Goal: Task Accomplishment & Management: Manage account settings

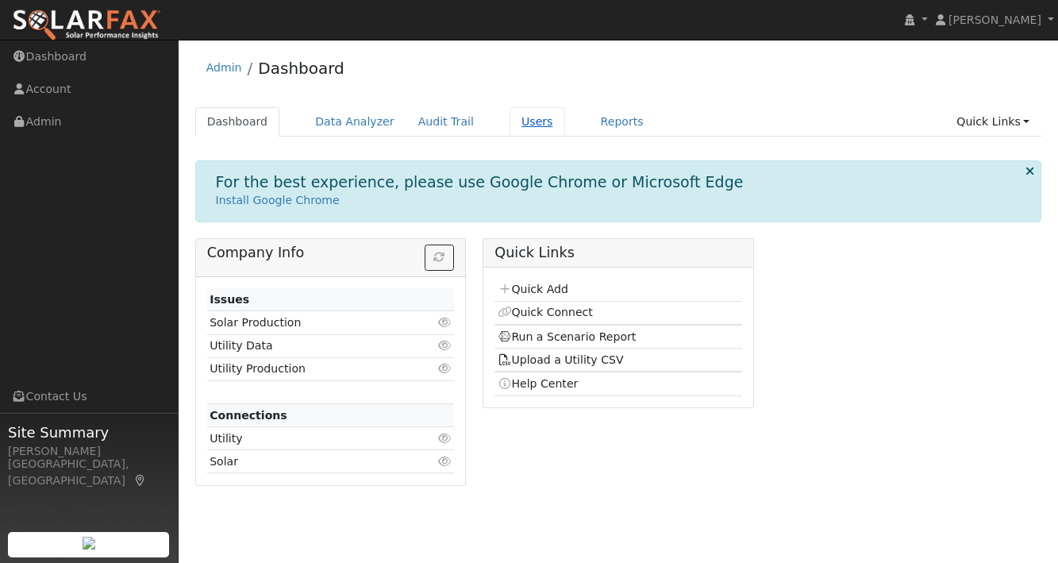
click at [526, 117] on link "Users" at bounding box center [538, 121] width 56 height 29
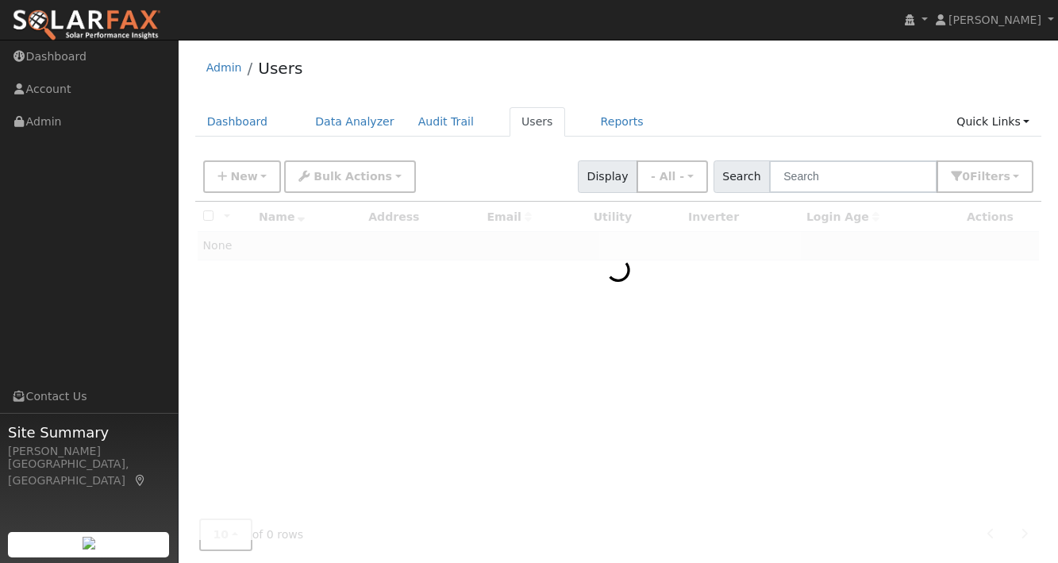
click at [731, 85] on div "Admin Users" at bounding box center [618, 72] width 847 height 48
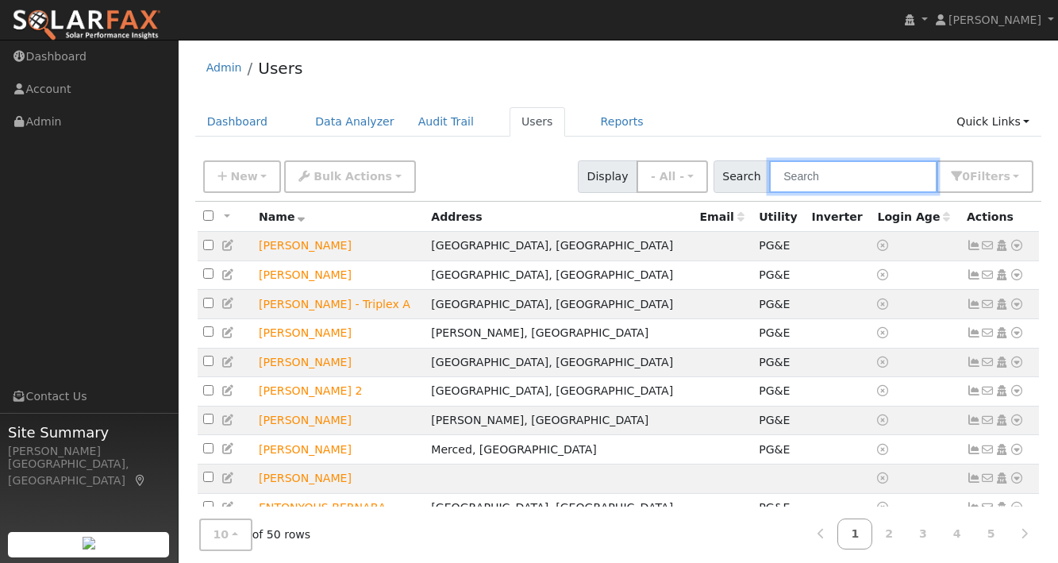
click at [841, 184] on input "text" at bounding box center [853, 176] width 168 height 33
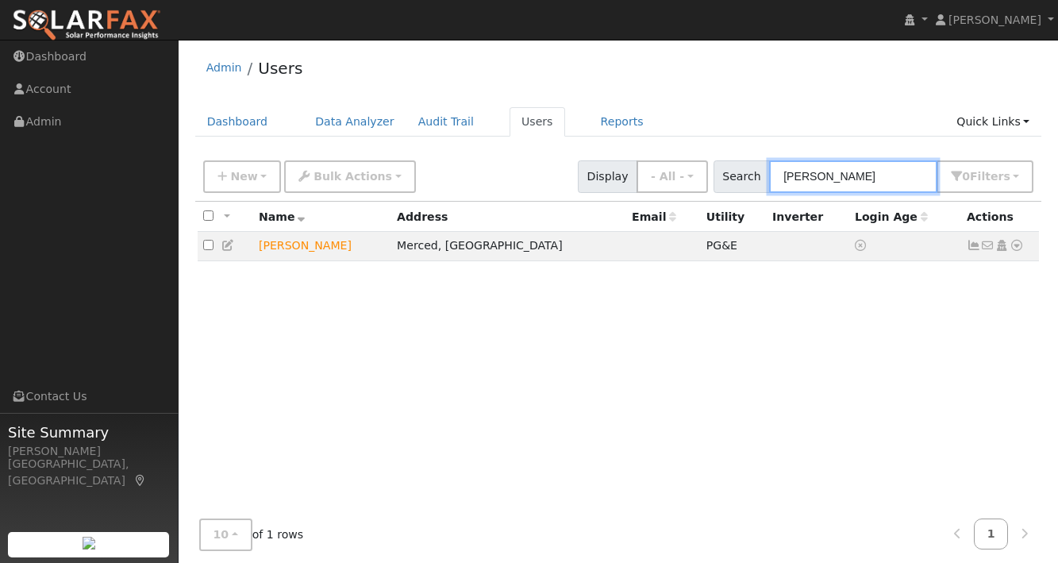
type input "[PERSON_NAME]"
drag, startPoint x: 841, startPoint y: 184, endPoint x: 934, endPoint y: 302, distance: 149.9
click at [934, 302] on div "All None All on page None on page Name Address Email Utility Inverter Login Age…" at bounding box center [618, 370] width 847 height 337
click at [976, 248] on icon at bounding box center [974, 245] width 14 height 11
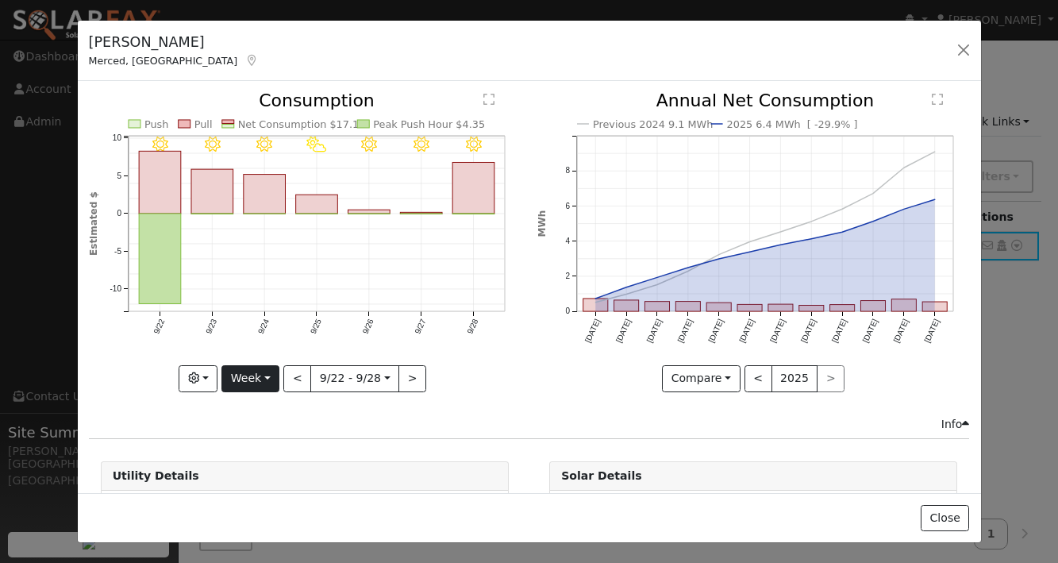
click at [267, 379] on button "Week" at bounding box center [250, 378] width 58 height 27
click at [259, 325] on link "Year" at bounding box center [277, 324] width 110 height 22
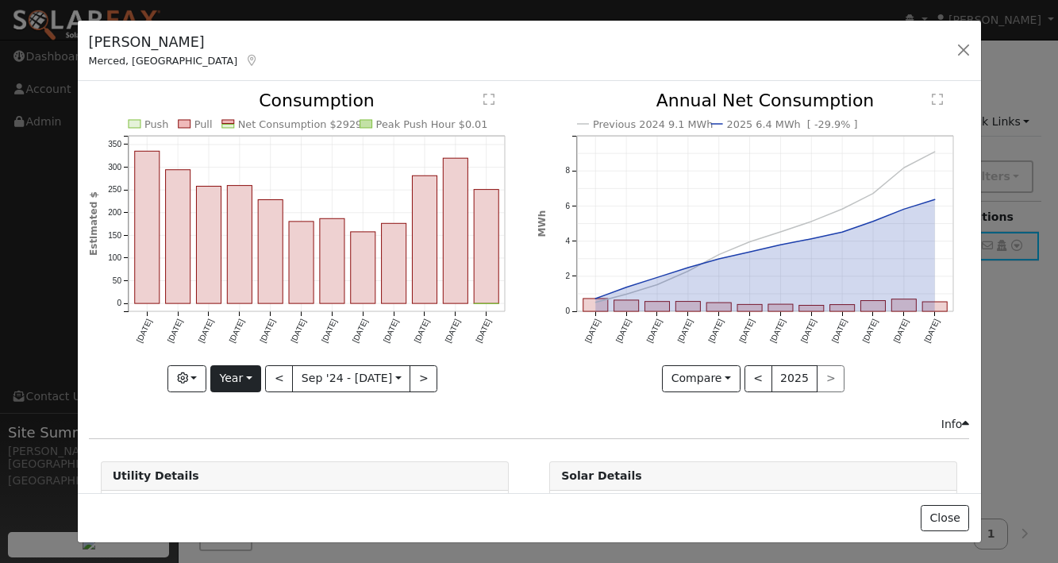
click at [244, 376] on button "Year" at bounding box center [235, 378] width 51 height 27
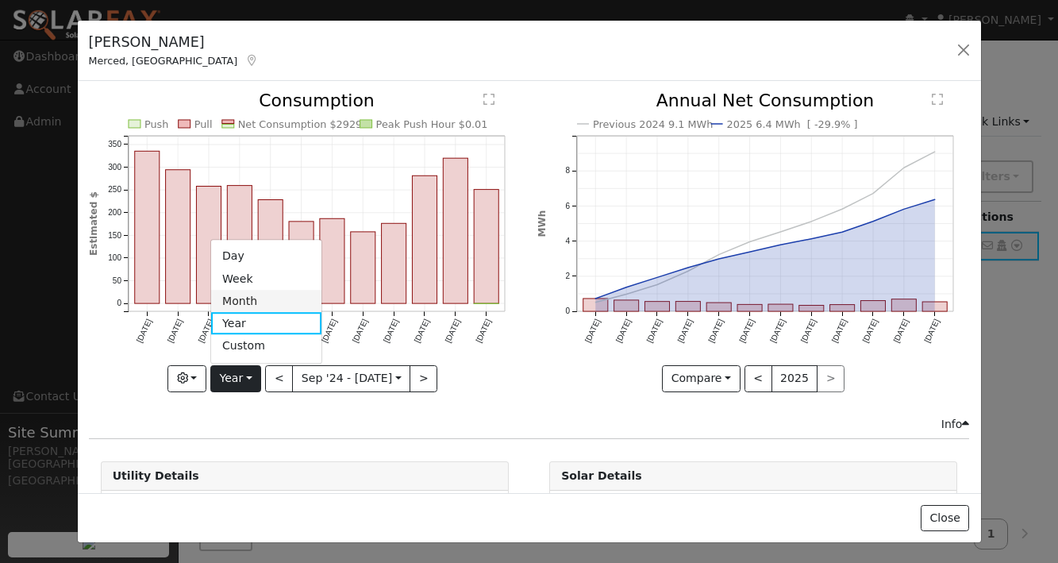
click at [260, 305] on link "Month" at bounding box center [266, 301] width 110 height 22
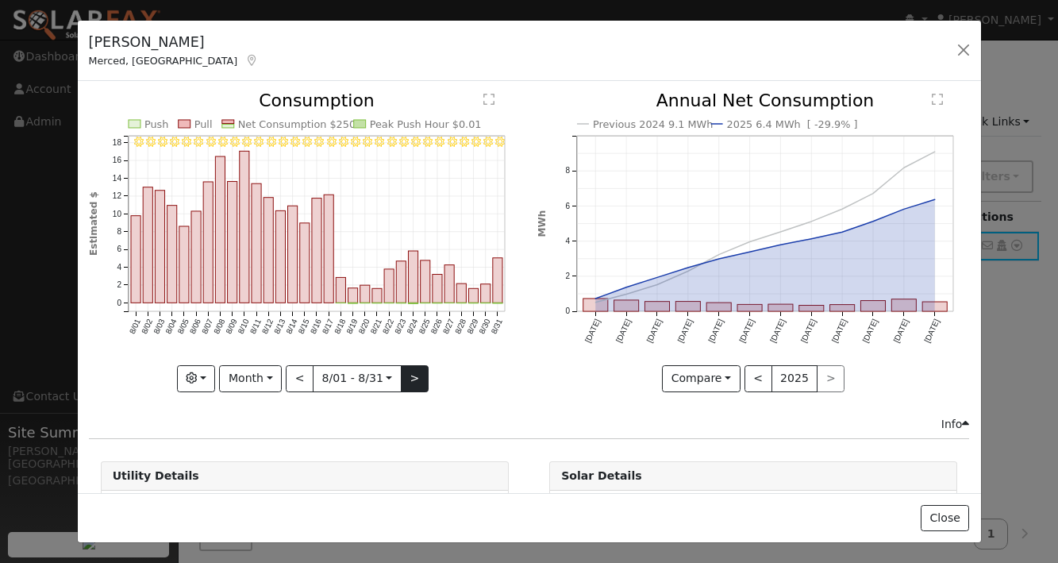
click at [414, 375] on button ">" at bounding box center [415, 378] width 28 height 27
type input "[DATE]"
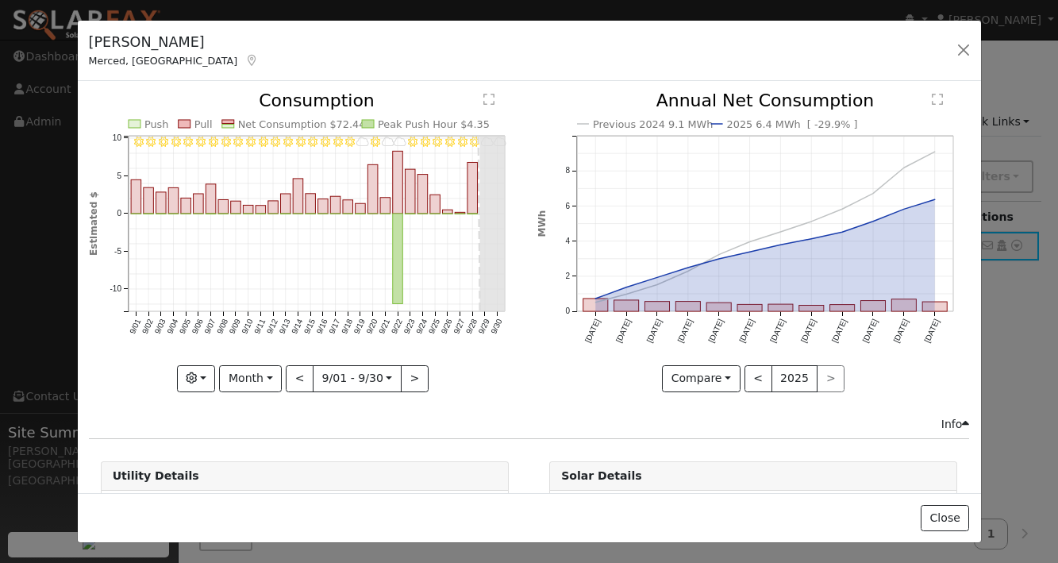
click at [495, 375] on icon "9/30 - MostlyCloudy 9/29 - MostlyCloudy 9/28 - Clear 9/27 - Clear 9/26 - Clear …" at bounding box center [305, 236] width 432 height 289
click at [534, 160] on div "Previous 2024 9.1 MWh 2025 6.4 MWh [ -29.9% ] [DATE] Oct '[DATE] Dec '[DATE] Fe…" at bounding box center [753, 253] width 449 height 323
click at [547, 103] on icon "Previous 2024 9.1 MWh 2025 6.4 MWh [ -29.9% ] [DATE] Oct '[DATE] Dec '[DATE] Fe…" at bounding box center [753, 236] width 432 height 289
click at [526, 140] on div "9/30 - MostlyCloudy 9/29 - MostlyCloudy 9/28 - Clear 9/27 - Clear 9/26 - Clear …" at bounding box center [304, 253] width 449 height 323
click at [526, 256] on div "9/30 - MostlyCloudy 9/29 - MostlyCloudy 9/28 - Clear 9/27 - Clear 9/26 - Clear …" at bounding box center [304, 253] width 449 height 323
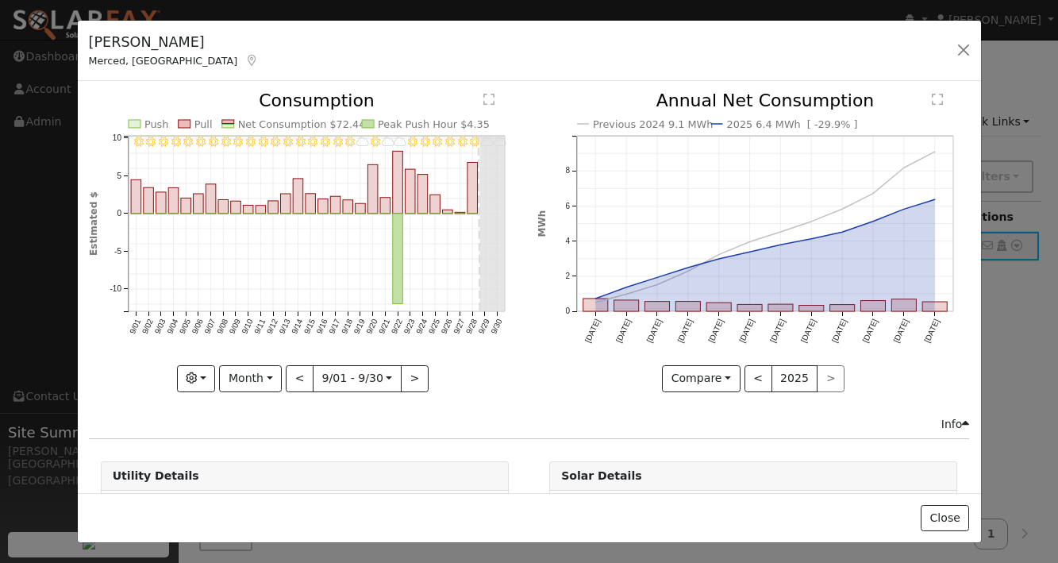
click at [519, 183] on icon "9/30 - MostlyCloudy 9/29 - MostlyCloudy 9/28 - Clear 9/27 - Clear 9/26 - Clear …" at bounding box center [305, 236] width 432 height 289
click at [966, 52] on button "button" at bounding box center [964, 50] width 22 height 22
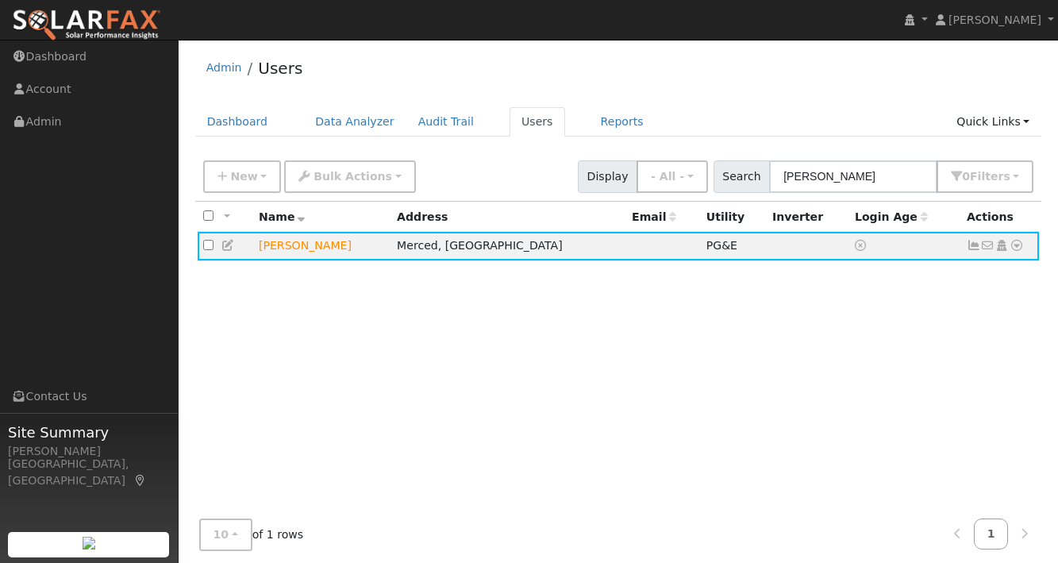
click at [718, 320] on div "All None All on page None on page Name Address Email Utility Inverter Login Age…" at bounding box center [618, 370] width 847 height 337
click at [691, 102] on div "Admin Users Dashboard Data Analyzer Audit Trail Users Reports Quick Links Quick…" at bounding box center [619, 322] width 864 height 549
click at [508, 162] on div "New Add User Quick Add Quick Connect Quick Convert Lead Bulk Actions Send Email…" at bounding box center [618, 174] width 837 height 38
click at [880, 180] on input "[PERSON_NAME]" at bounding box center [853, 176] width 168 height 33
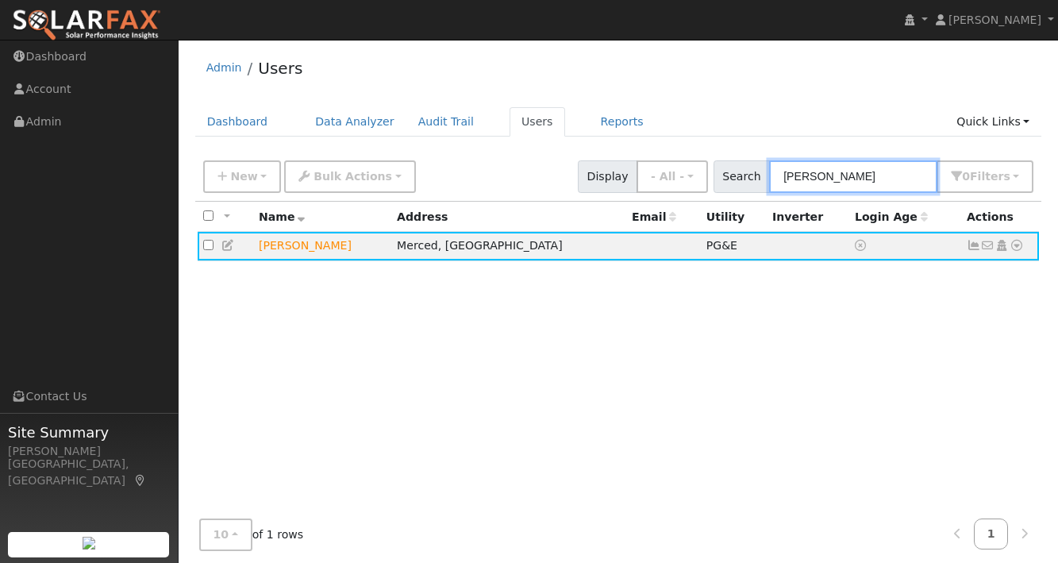
click at [880, 180] on input "[PERSON_NAME]" at bounding box center [853, 176] width 168 height 33
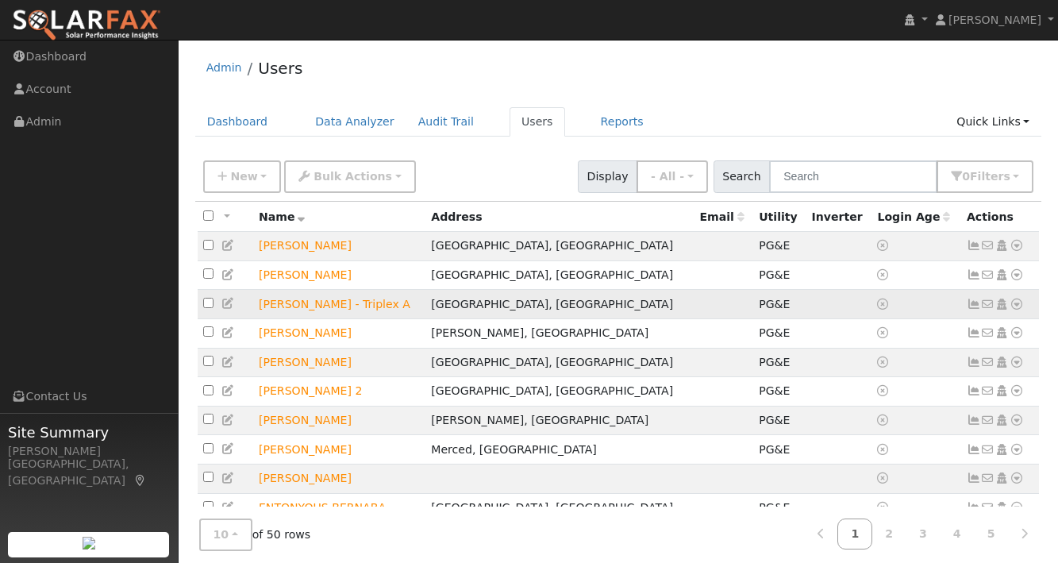
click at [972, 306] on icon at bounding box center [974, 303] width 14 height 11
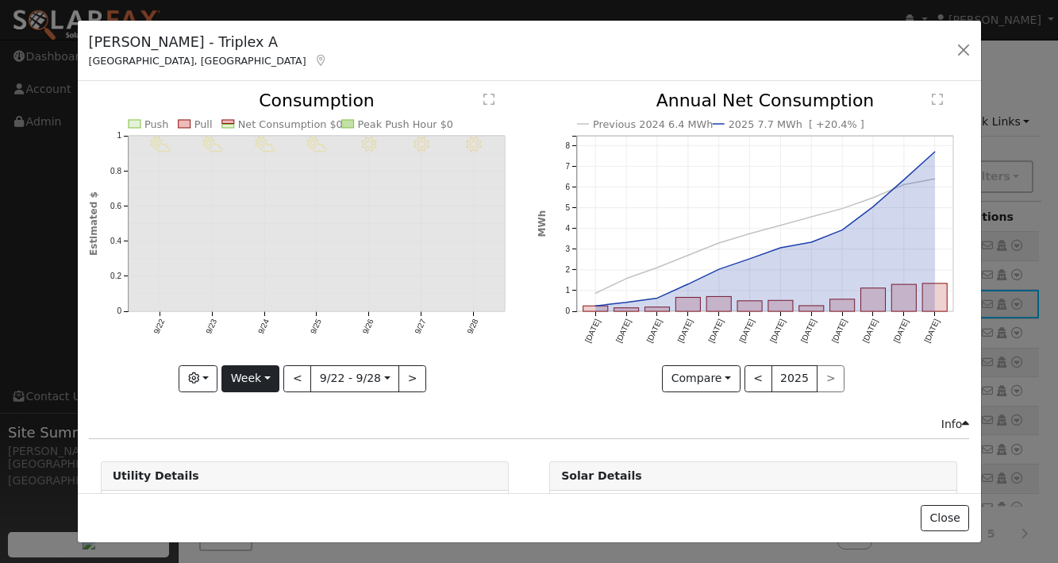
click at [252, 370] on button "Week" at bounding box center [250, 378] width 58 height 27
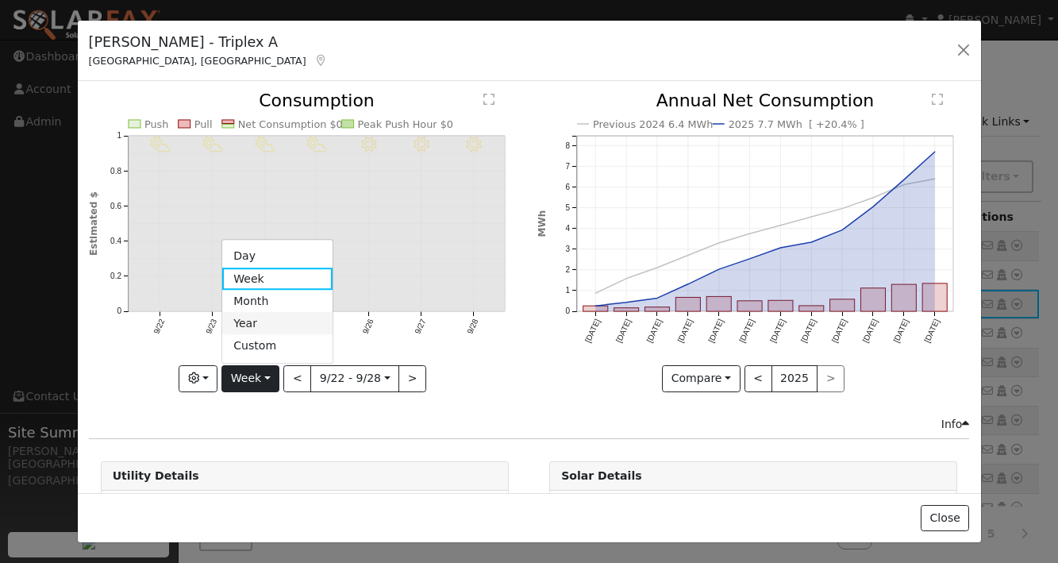
click at [254, 324] on link "Year" at bounding box center [277, 324] width 110 height 22
type input "[DATE]"
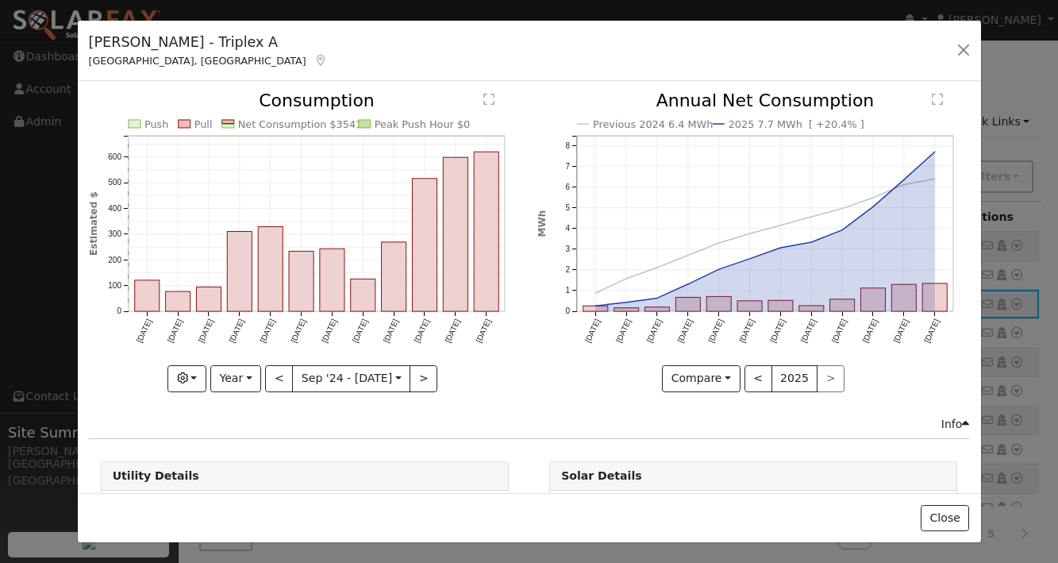
click at [538, 375] on icon "Previous 2024 6.4 MWh 2025 7.7 MWh [ +20.4% ] [DATE] Oct '[DATE] Dec '[DATE] Fe…" at bounding box center [753, 236] width 432 height 289
click at [966, 53] on button "button" at bounding box center [964, 50] width 22 height 22
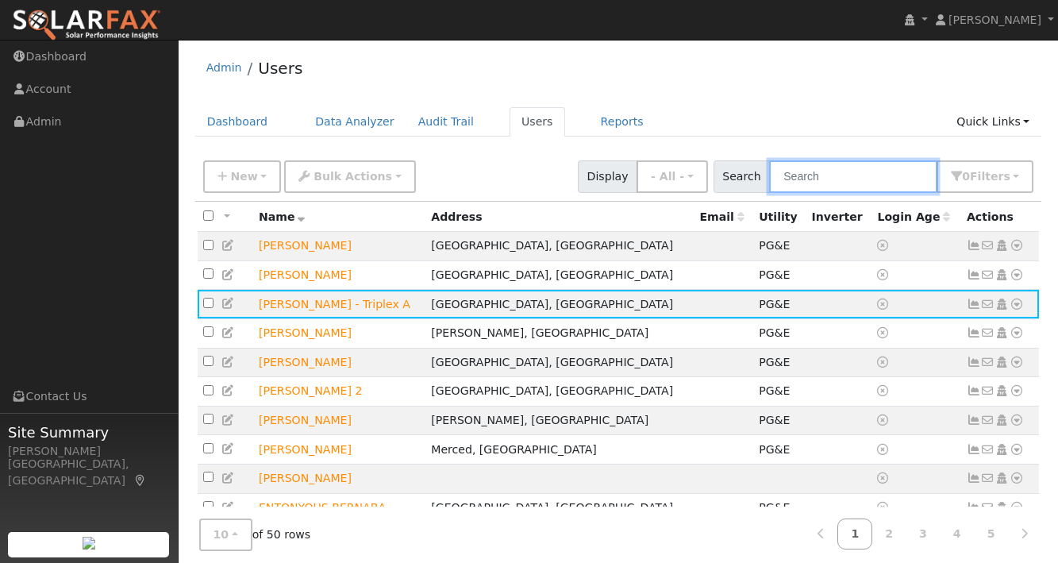
click at [837, 175] on input "text" at bounding box center [853, 176] width 168 height 33
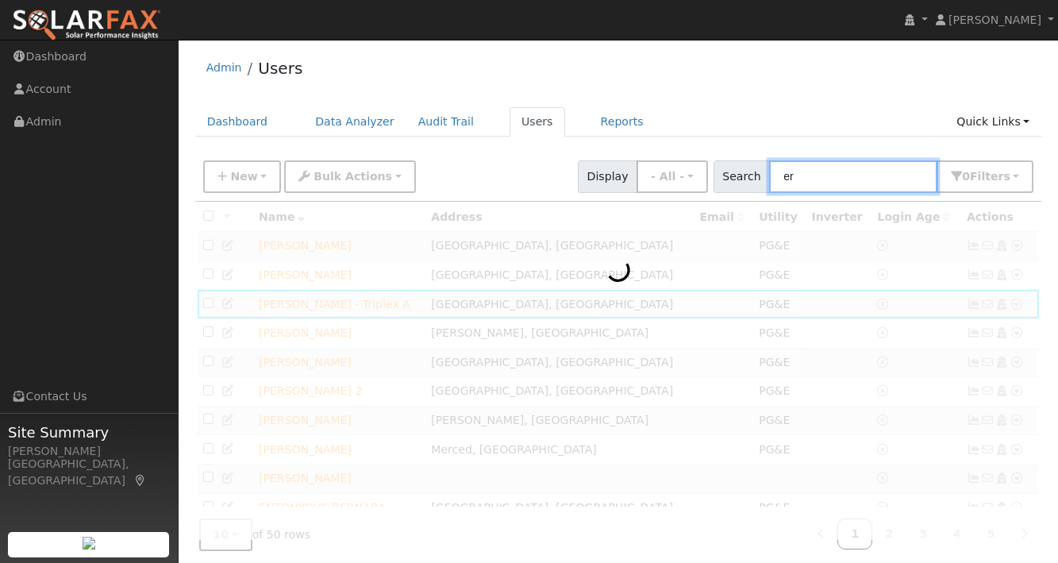
type input "e"
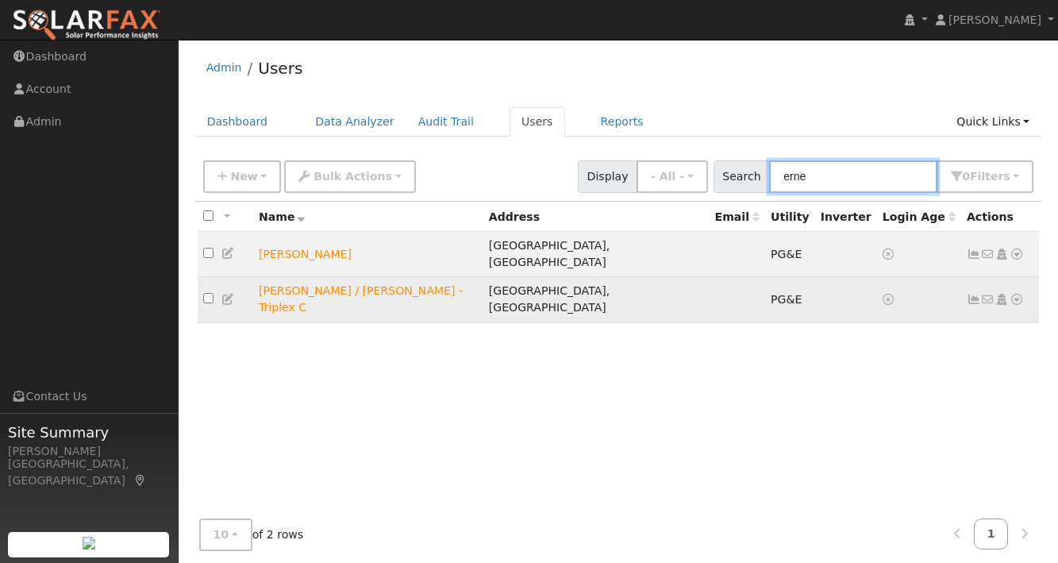
type input "erne"
click at [974, 294] on icon at bounding box center [974, 299] width 14 height 11
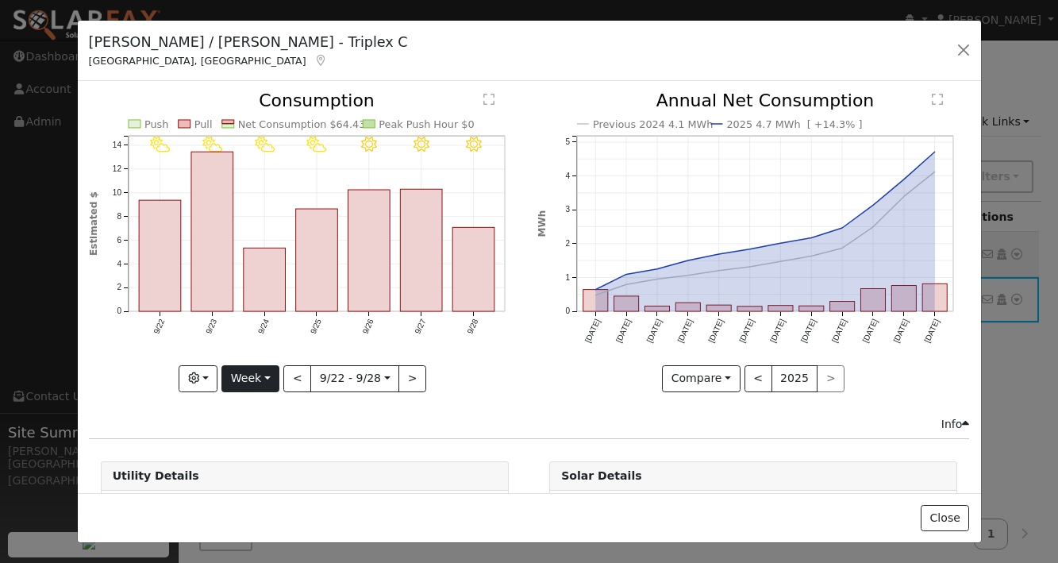
click at [253, 370] on button "Week" at bounding box center [250, 378] width 58 height 27
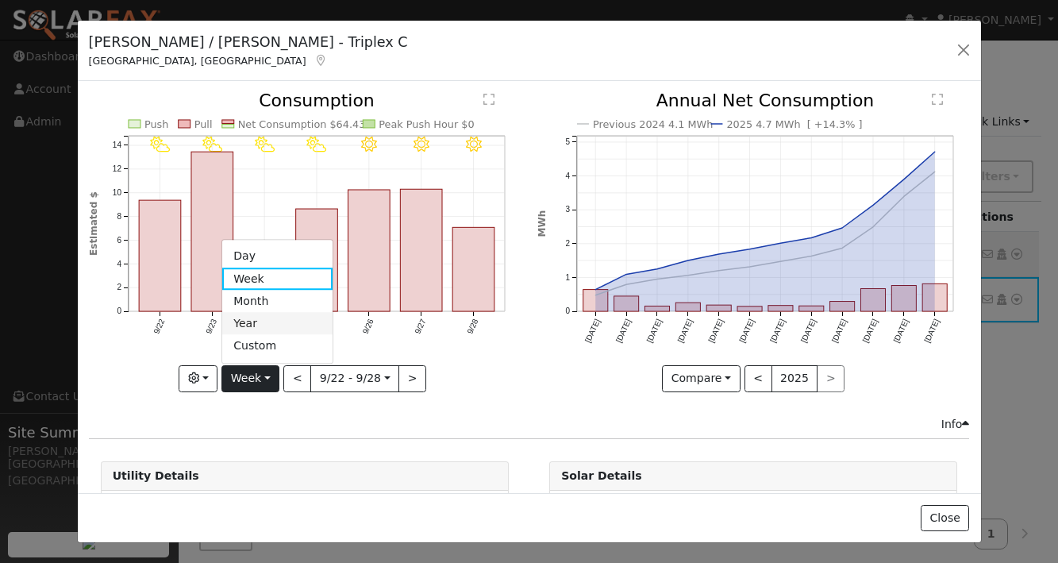
click at [258, 322] on link "Year" at bounding box center [277, 324] width 110 height 22
type input "[DATE]"
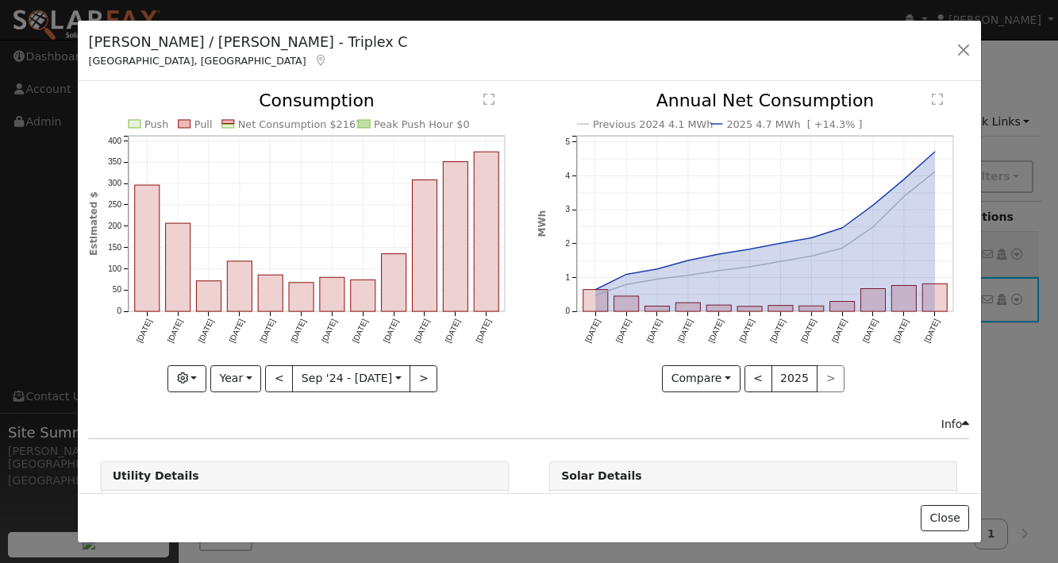
click at [568, 62] on div "[PERSON_NAME] / [PERSON_NAME] - Triplex C [PERSON_NAME], [GEOGRAPHIC_DATA] Defa…" at bounding box center [529, 51] width 903 height 61
click at [963, 47] on button "button" at bounding box center [964, 50] width 22 height 22
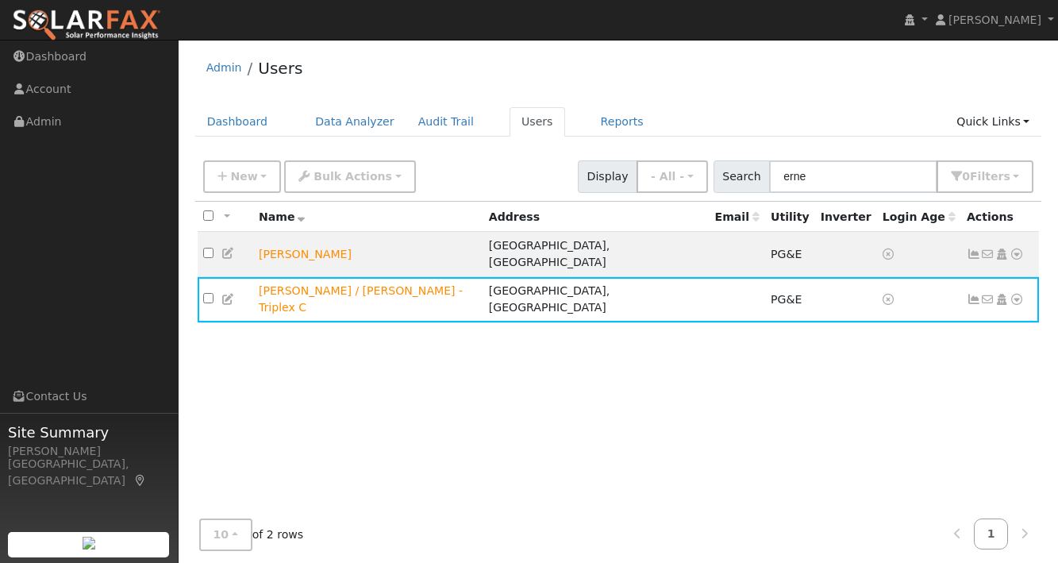
click at [630, 372] on div "All None All on page None on page Name Address Email Utility Inverter Login Age…" at bounding box center [618, 370] width 847 height 337
click at [976, 249] on icon at bounding box center [974, 253] width 14 height 11
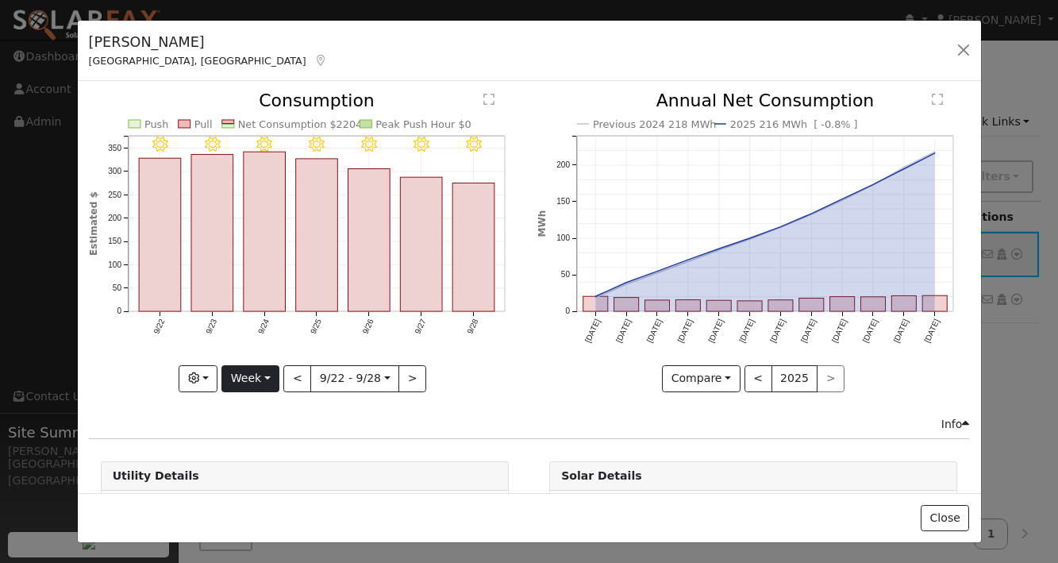
click at [262, 385] on button "Week" at bounding box center [250, 378] width 58 height 27
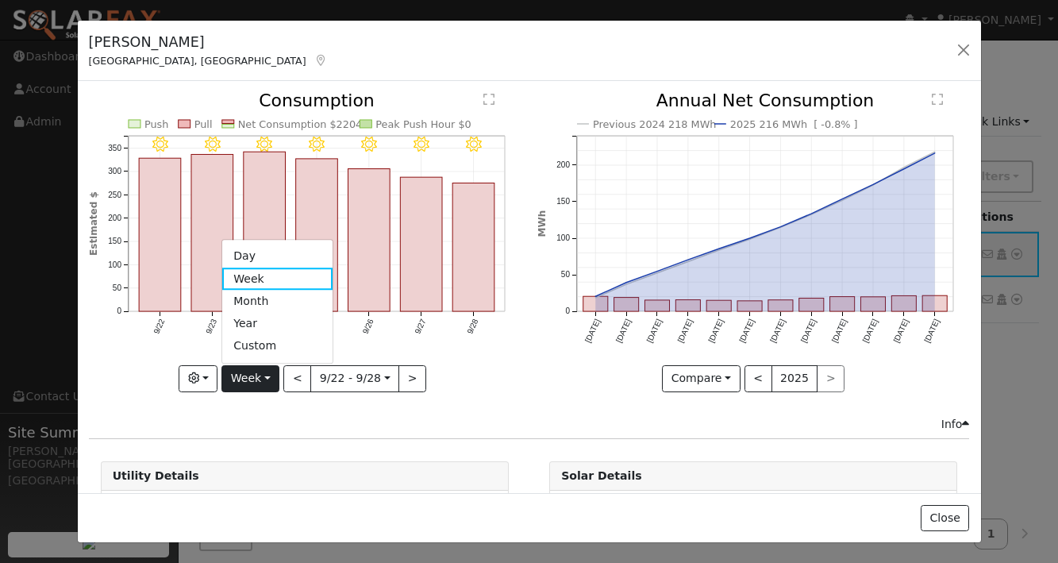
click at [452, 406] on div "9/28 - Clear 9/27 - Clear 9/26 - Clear 9/25 - Clear 9/24 - Clear 9/23 - Clear 9…" at bounding box center [304, 253] width 449 height 323
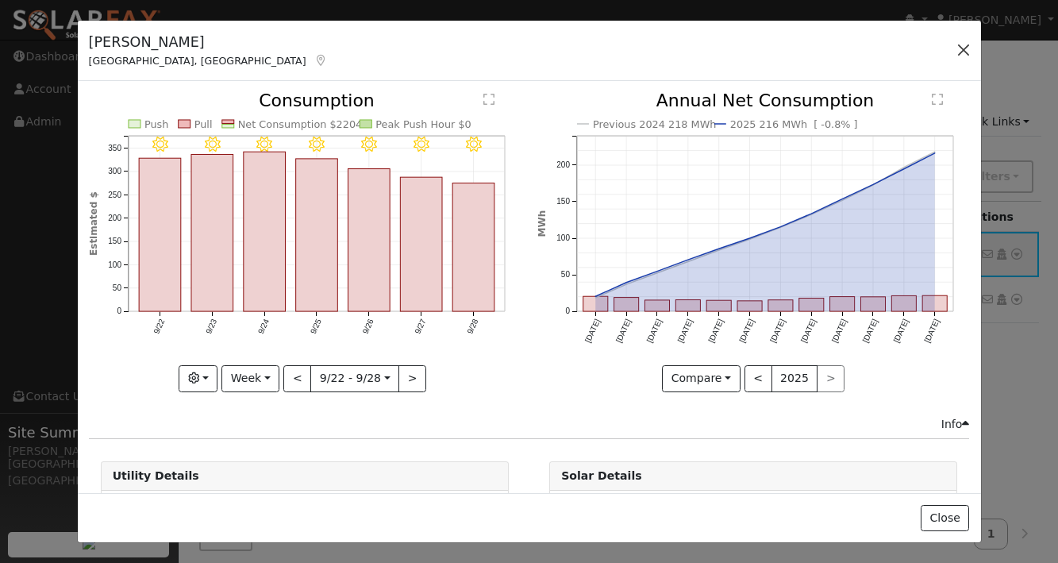
click at [968, 48] on button "button" at bounding box center [964, 50] width 22 height 22
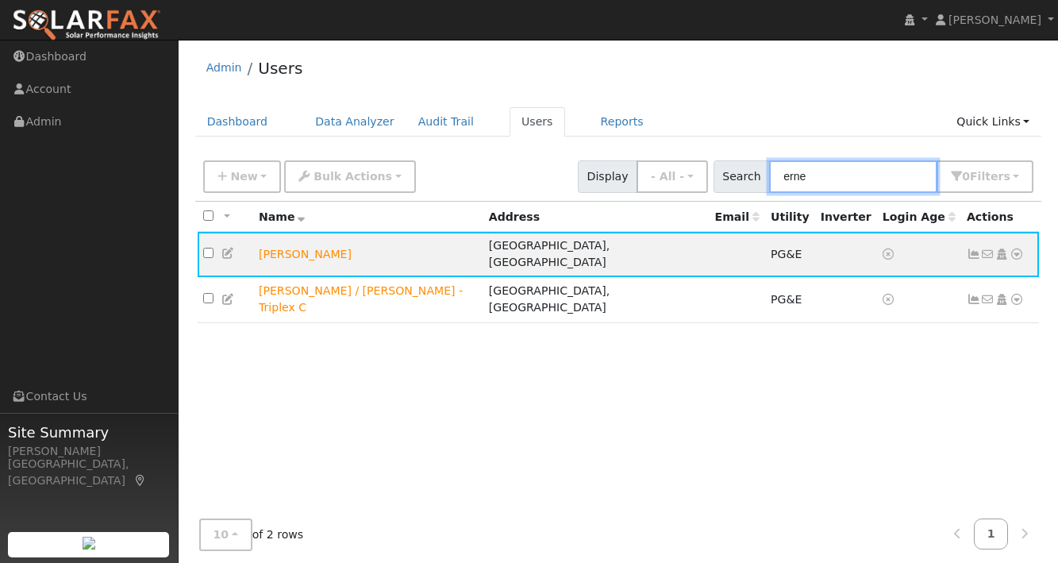
click at [836, 180] on input "erne" at bounding box center [853, 176] width 168 height 33
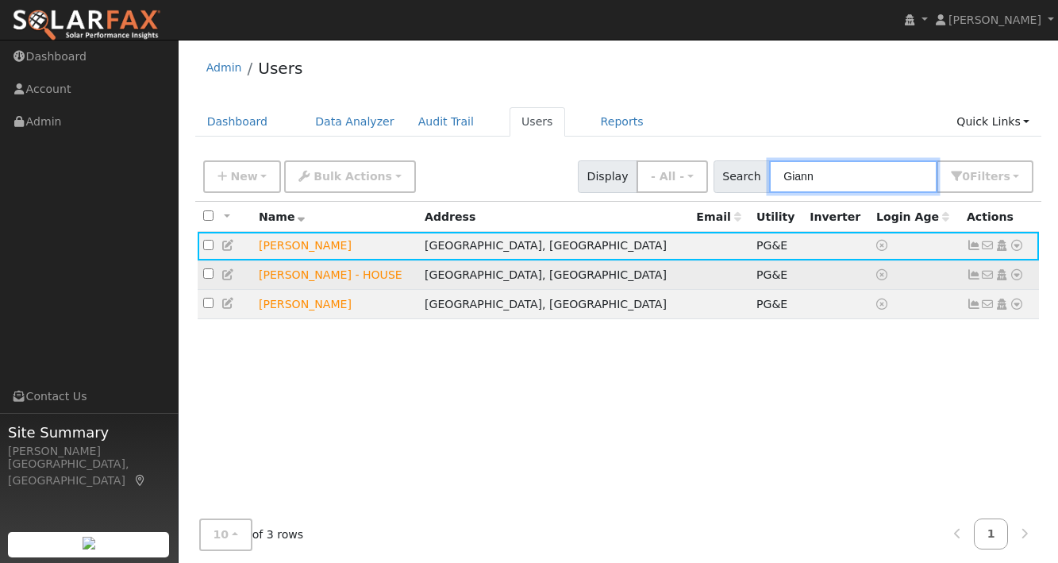
type input "Giann"
click at [975, 274] on icon at bounding box center [974, 274] width 14 height 11
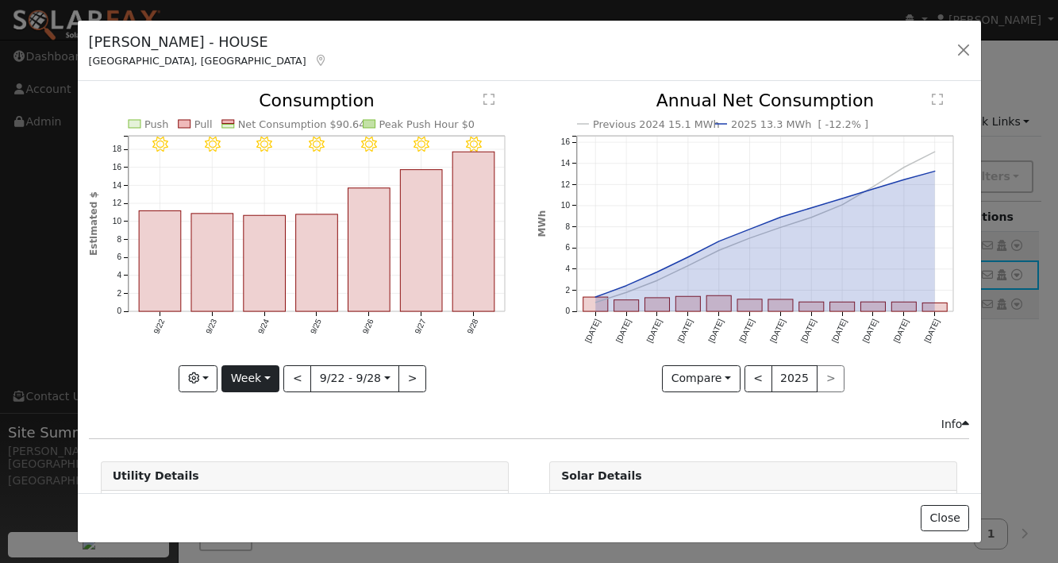
click at [250, 380] on button "Week" at bounding box center [250, 378] width 58 height 27
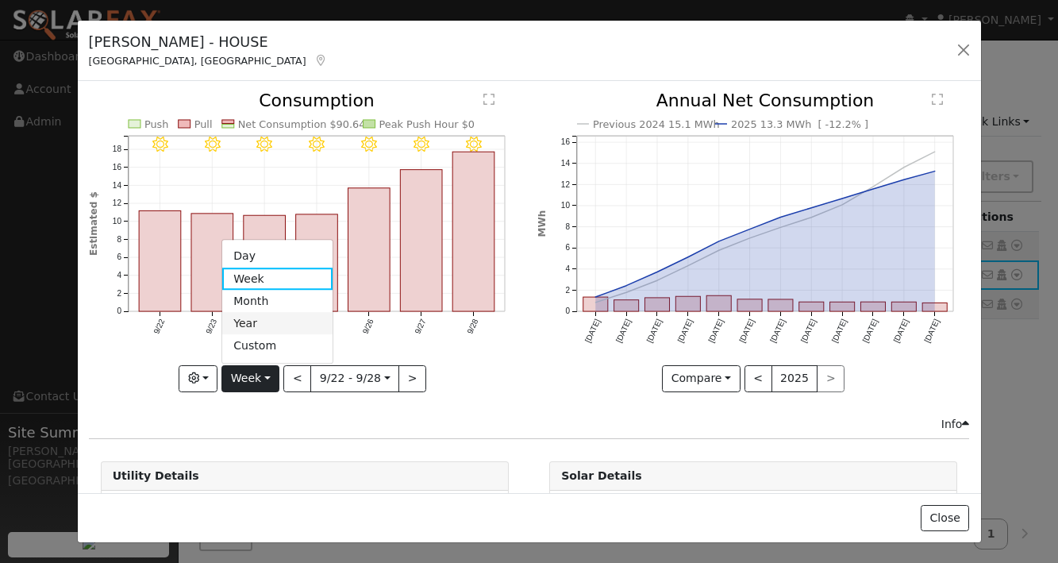
click at [260, 322] on link "Year" at bounding box center [277, 324] width 110 height 22
type input "[DATE]"
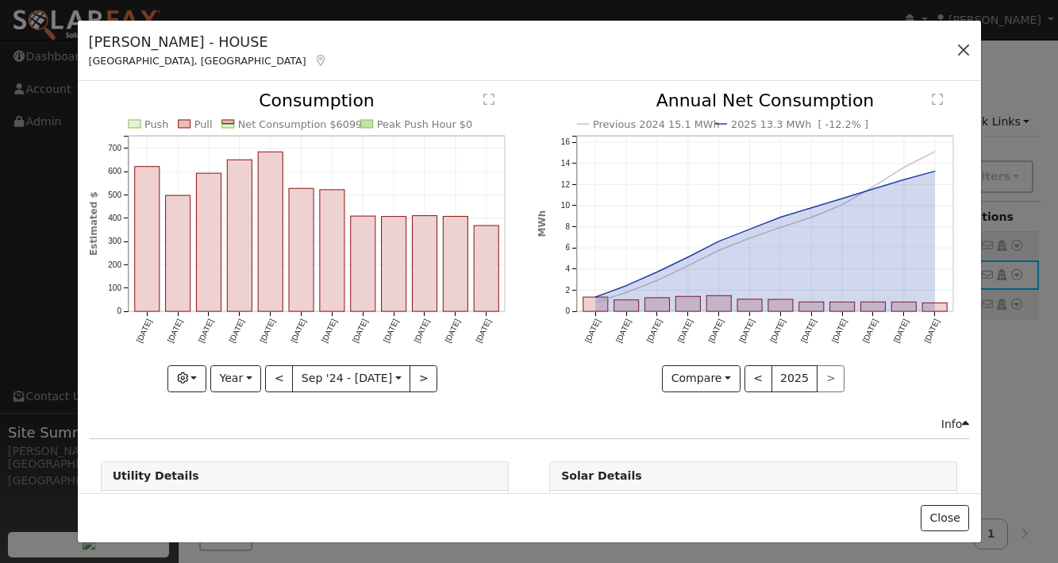
click at [961, 48] on button "button" at bounding box center [964, 50] width 22 height 22
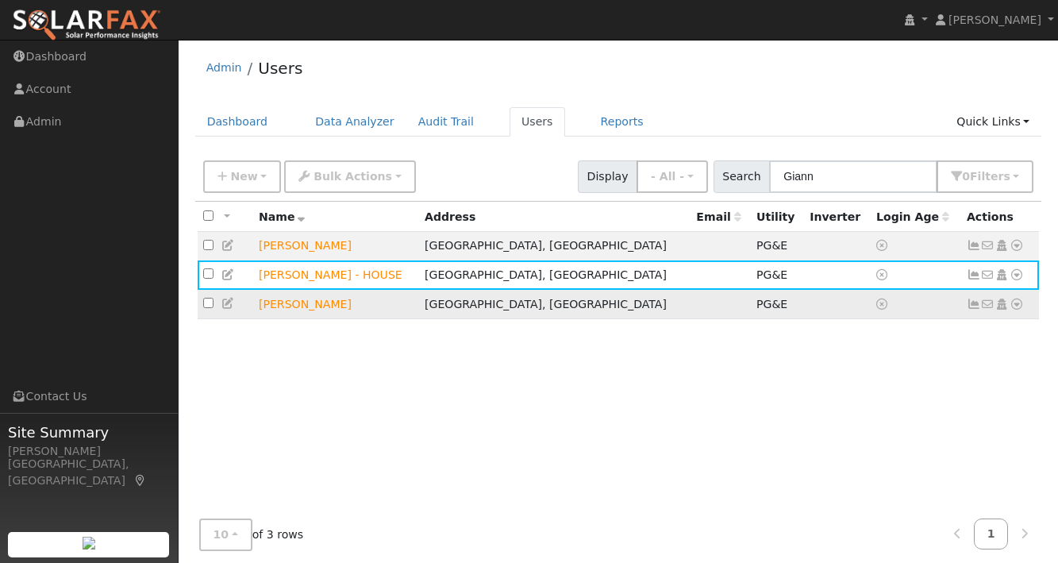
click at [974, 305] on icon at bounding box center [974, 303] width 14 height 11
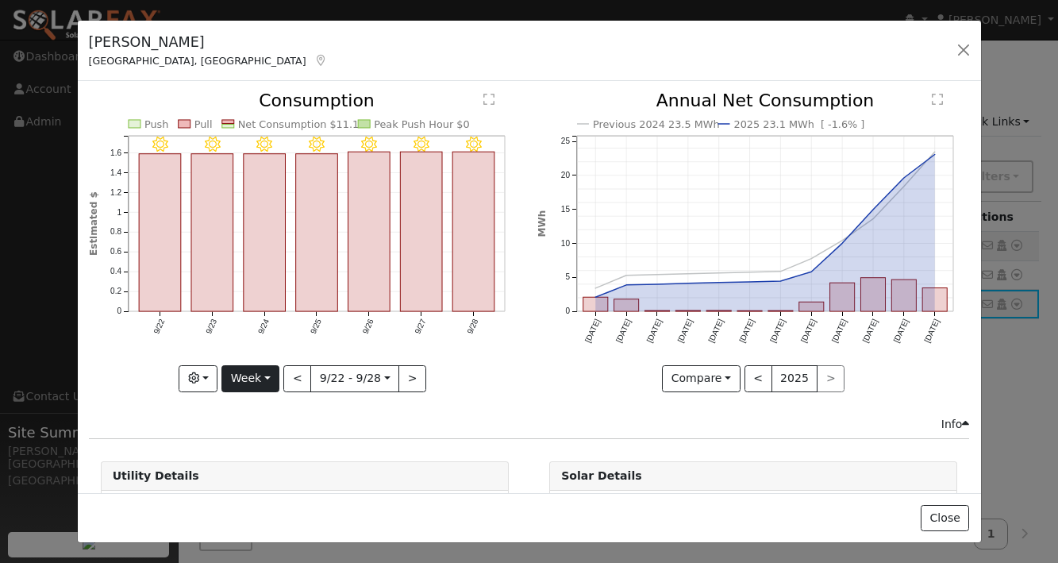
click at [260, 378] on button "Week" at bounding box center [250, 378] width 58 height 27
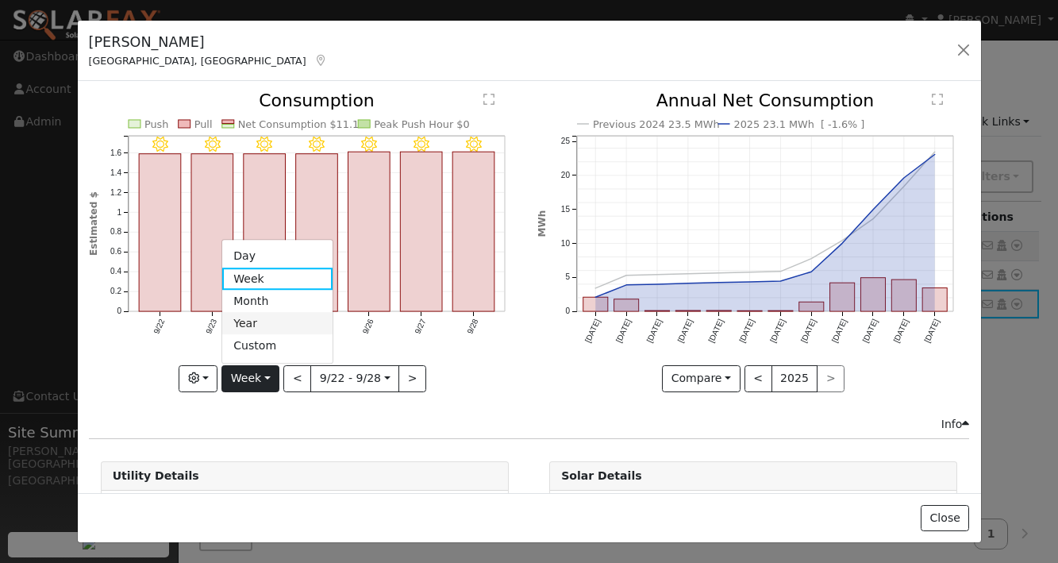
click at [256, 320] on link "Year" at bounding box center [277, 324] width 110 height 22
type input "[DATE]"
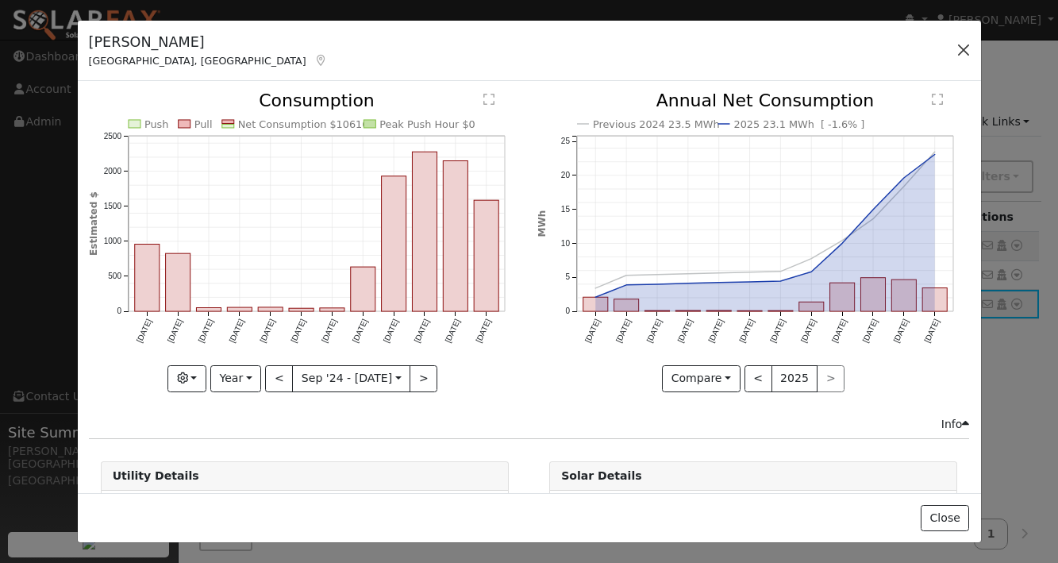
click at [964, 48] on button "button" at bounding box center [964, 50] width 22 height 22
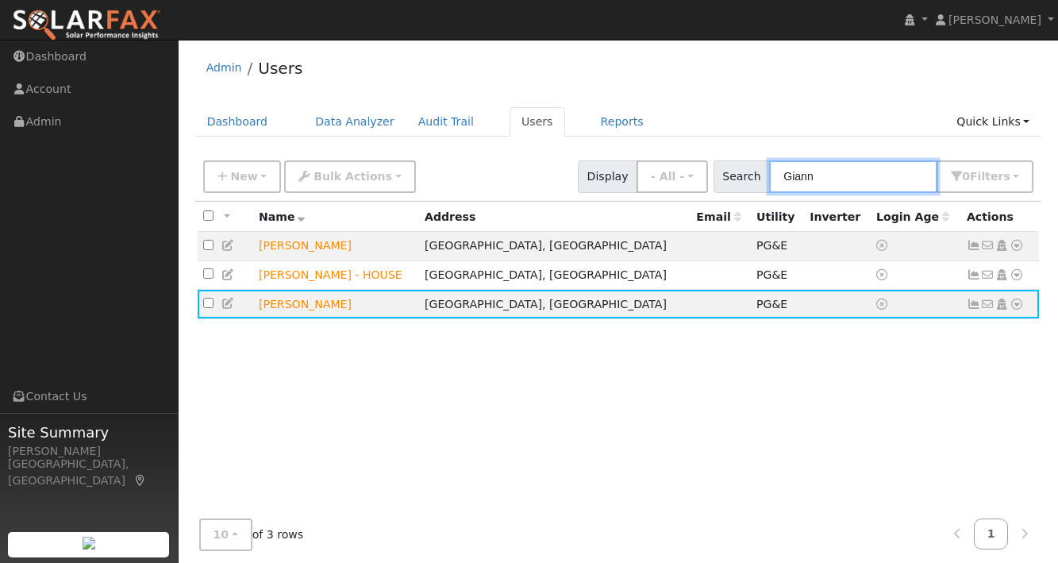
click at [841, 179] on input "Giann" at bounding box center [853, 176] width 168 height 33
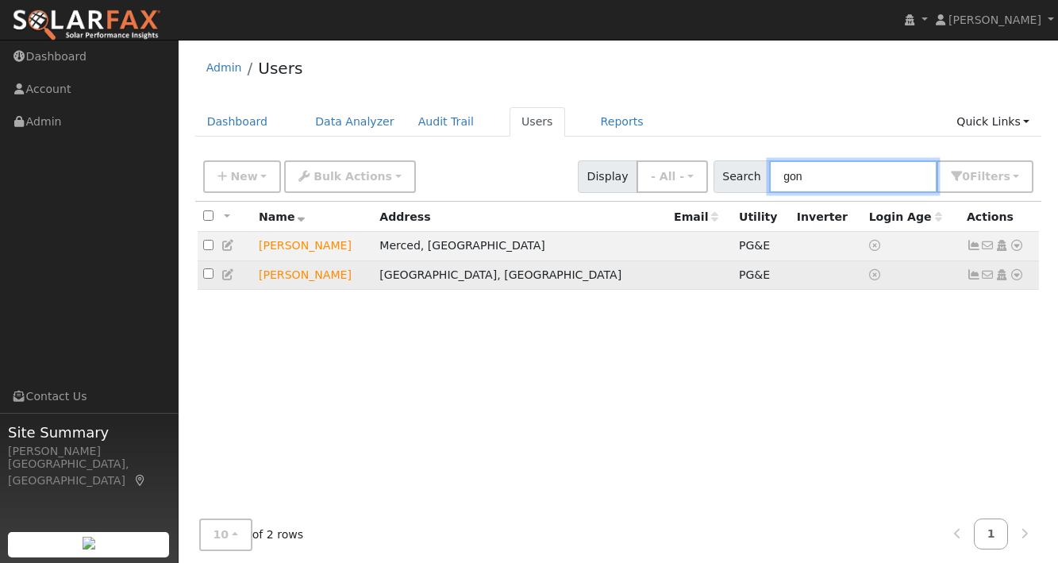
type input "gon"
click at [973, 279] on icon at bounding box center [974, 274] width 14 height 11
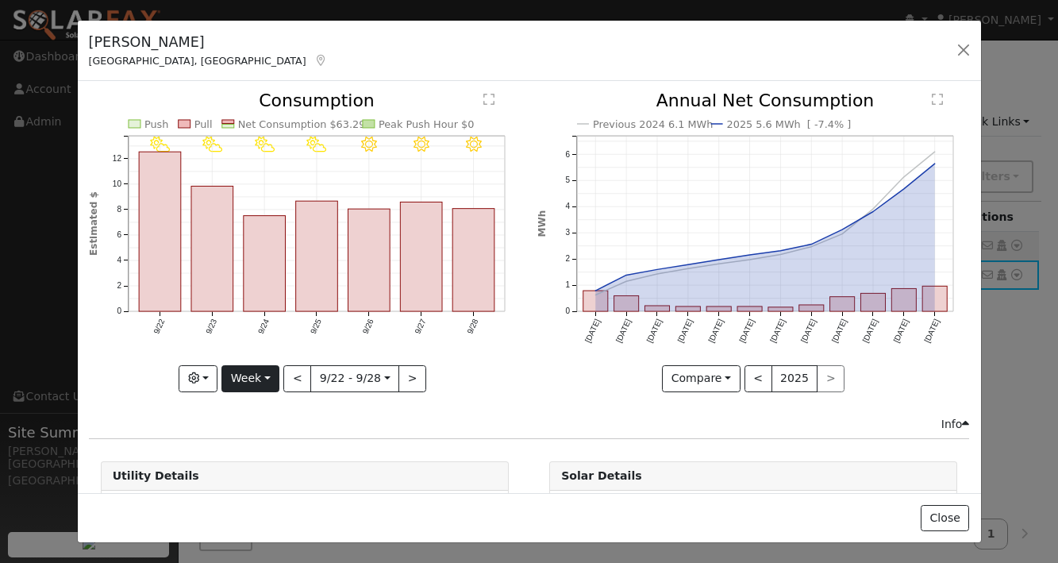
click at [252, 376] on button "Week" at bounding box center [250, 378] width 58 height 27
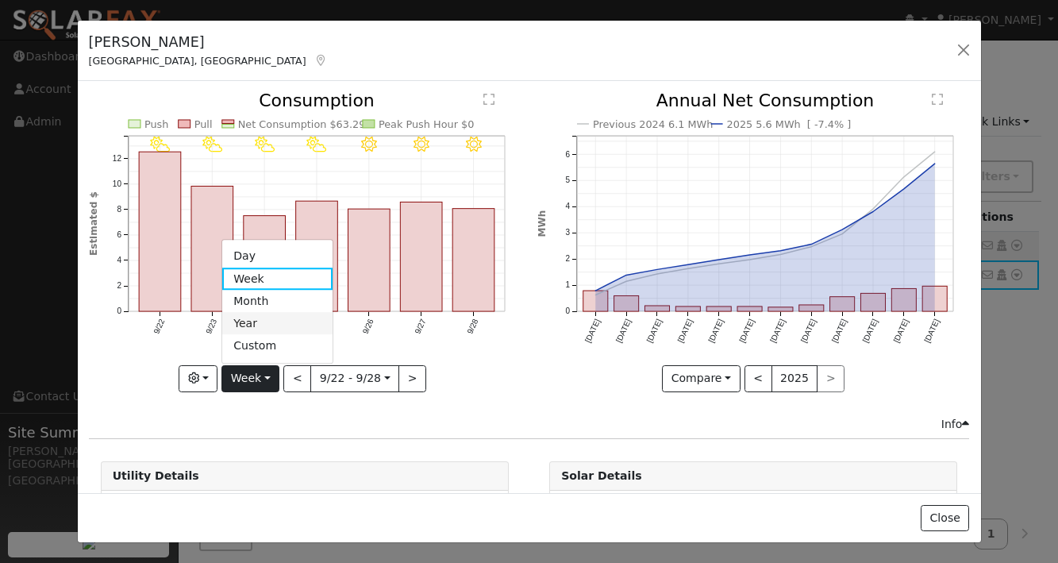
click at [252, 325] on link "Year" at bounding box center [277, 324] width 110 height 22
type input "[DATE]"
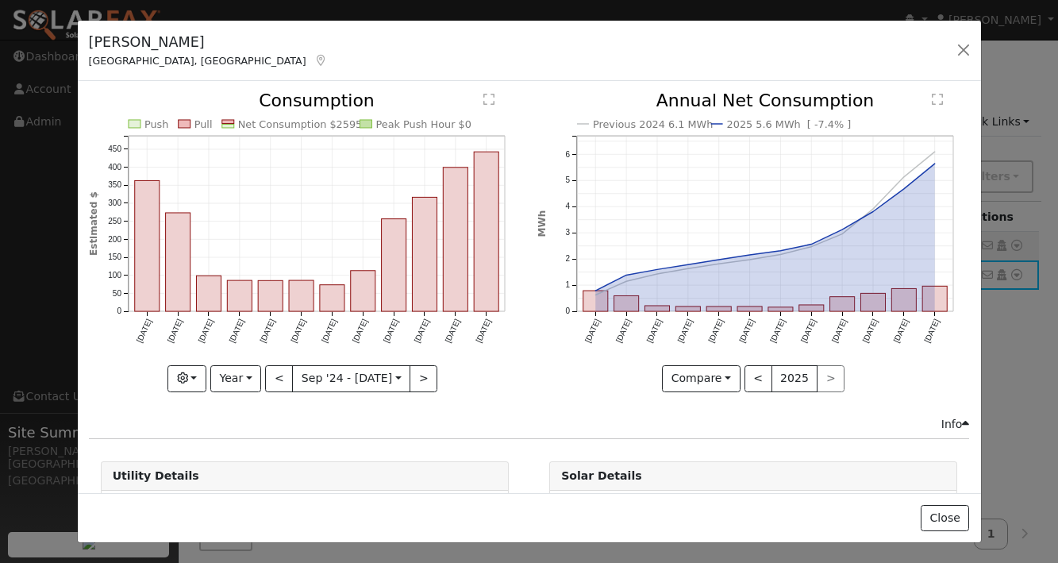
click at [530, 373] on div "Previous 2024 6.1 MWh 2025 5.6 MWh [ -7.4% ] [DATE] Oct '[DATE] Dec '[DATE] Feb…" at bounding box center [753, 253] width 449 height 323
click at [560, 62] on div "[PERSON_NAME] [PERSON_NAME], [GEOGRAPHIC_DATA] Default Account Default Account …" at bounding box center [529, 51] width 903 height 61
click at [962, 49] on button "button" at bounding box center [964, 50] width 22 height 22
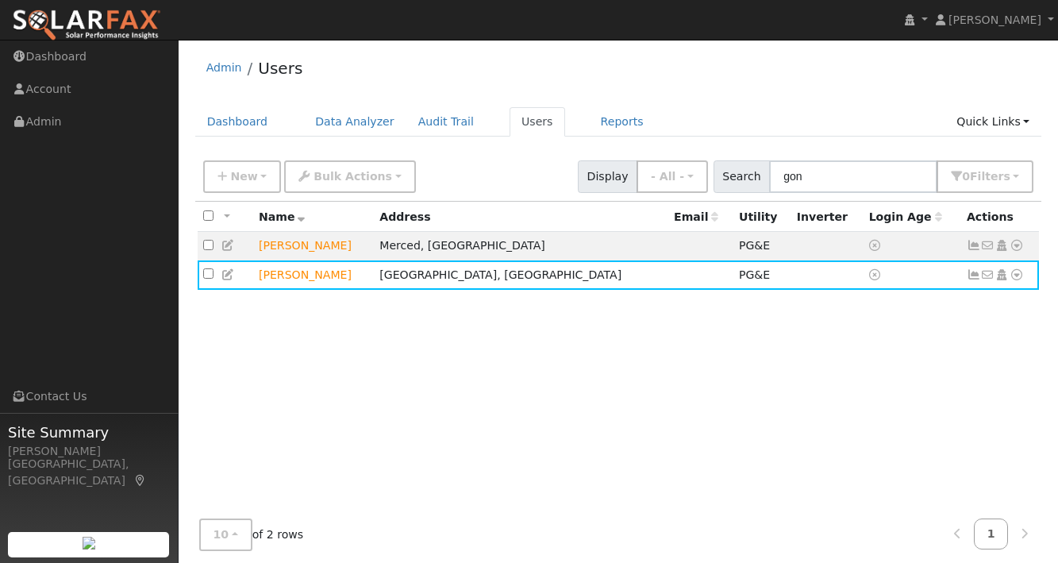
click at [807, 88] on div "Admin Users" at bounding box center [618, 72] width 847 height 48
